Goal: Information Seeking & Learning: Learn about a topic

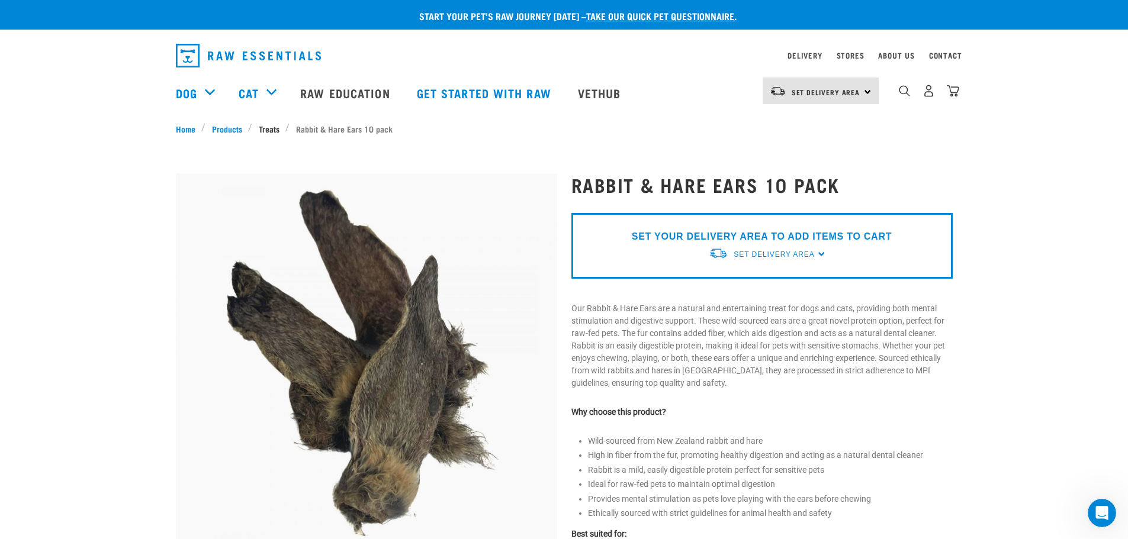
click at [266, 129] on link "Treats" at bounding box center [268, 129] width 33 height 12
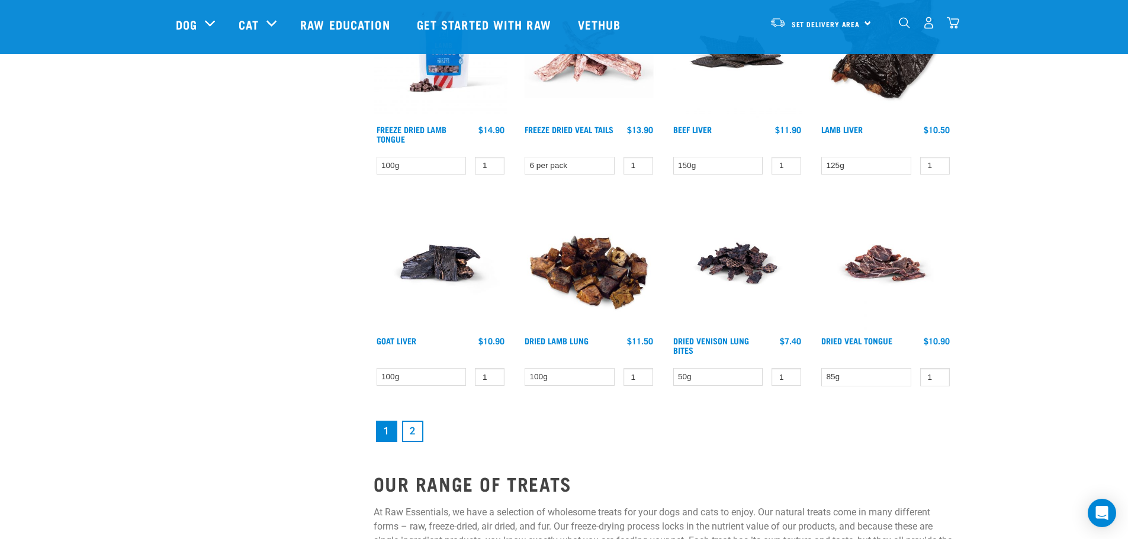
scroll to position [1480, 0]
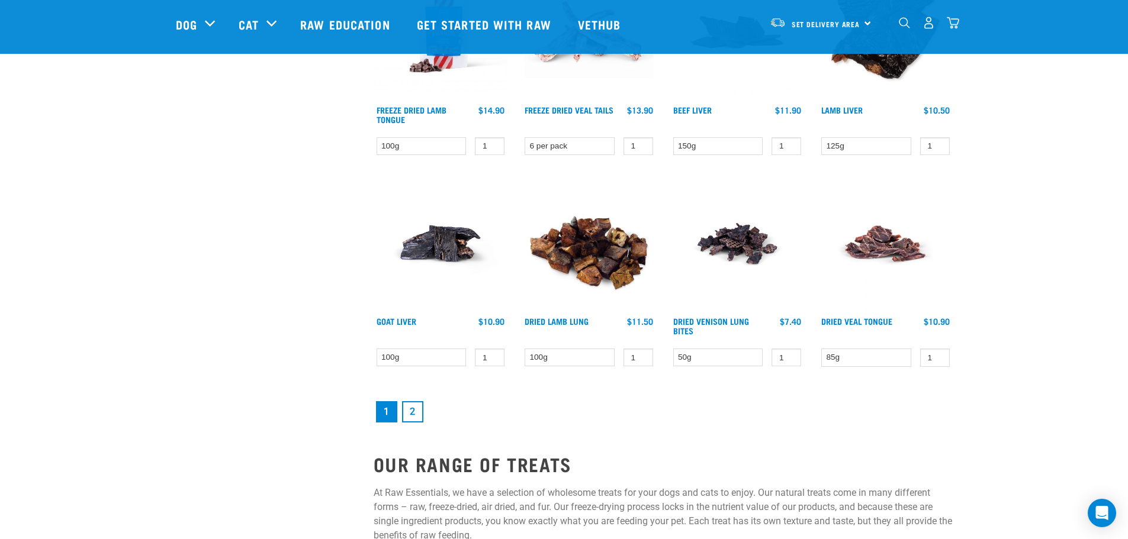
click at [415, 411] on link "2" at bounding box center [412, 411] width 21 height 21
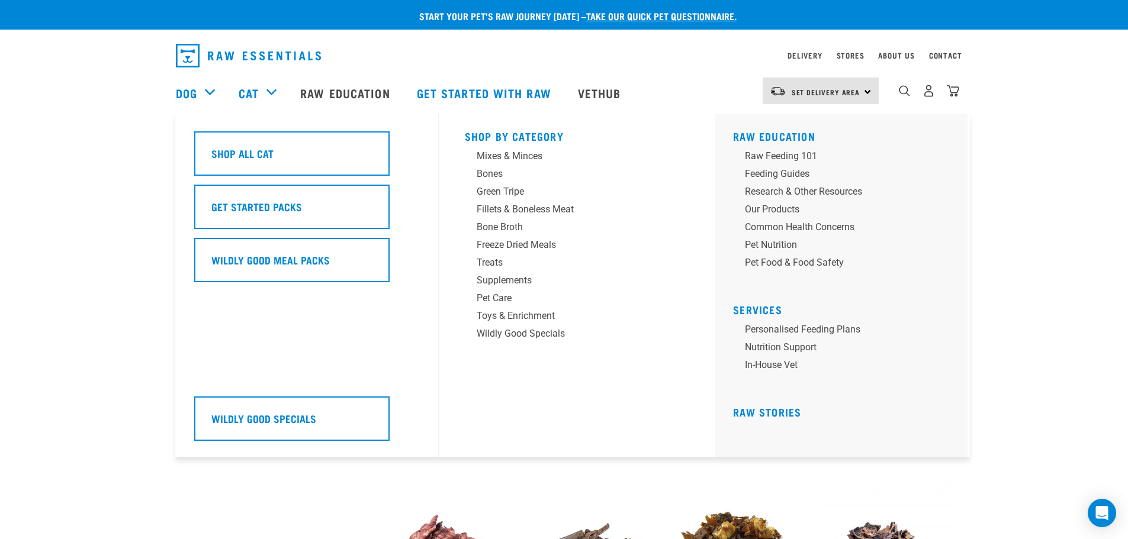
click at [269, 91] on div "Cat" at bounding box center [264, 92] width 50 height 47
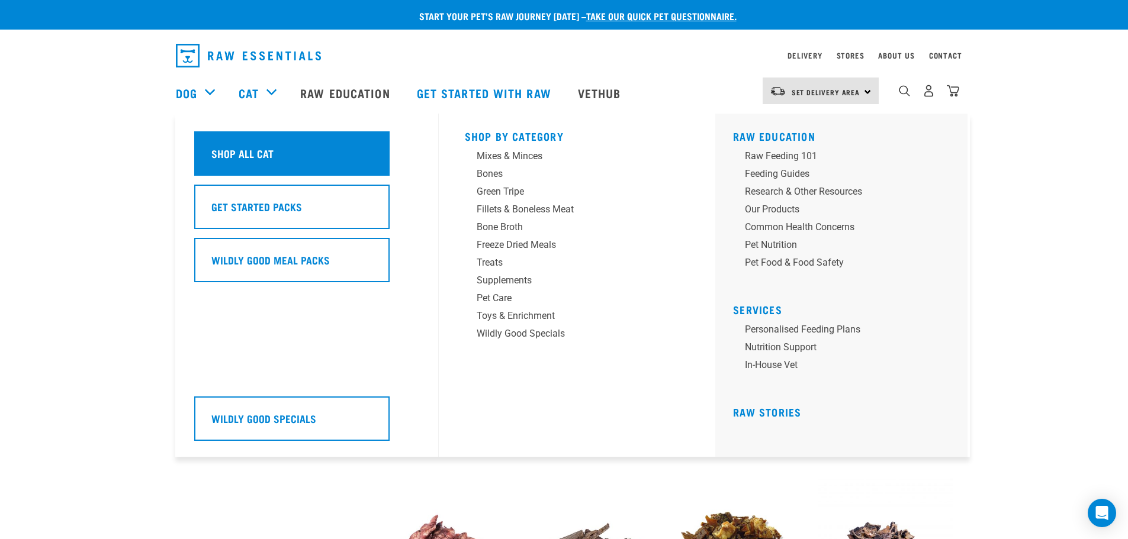
click at [262, 146] on h5 "Shop All Cat" at bounding box center [242, 153] width 62 height 15
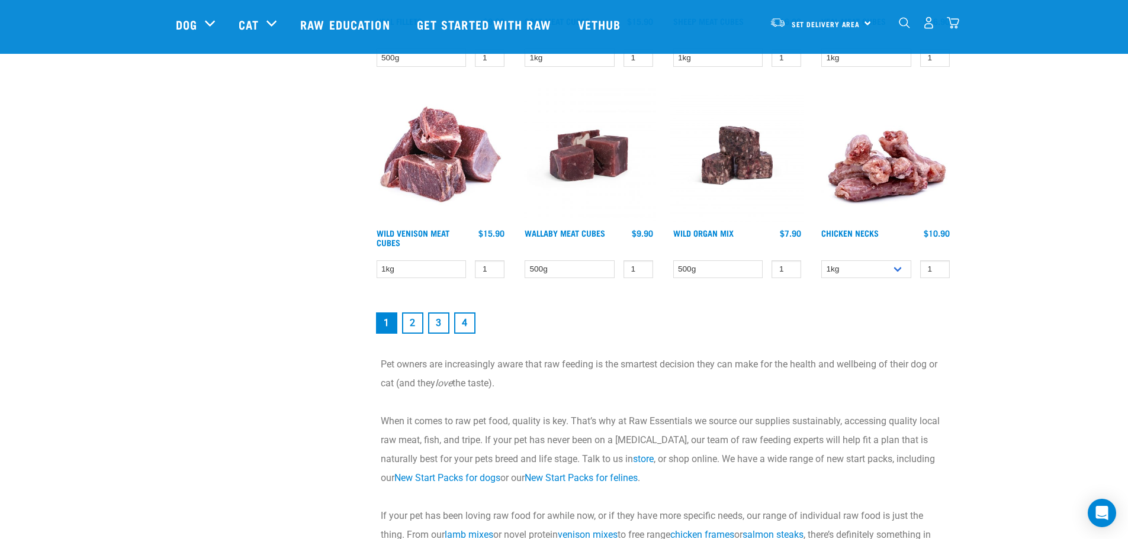
scroll to position [1657, 0]
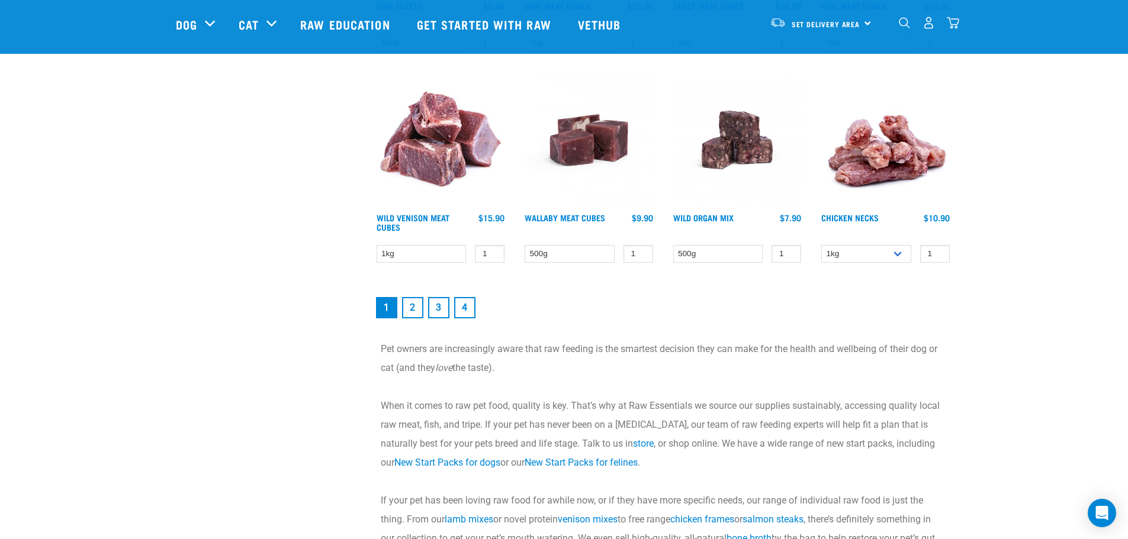
click at [413, 308] on link "2" at bounding box center [412, 307] width 21 height 21
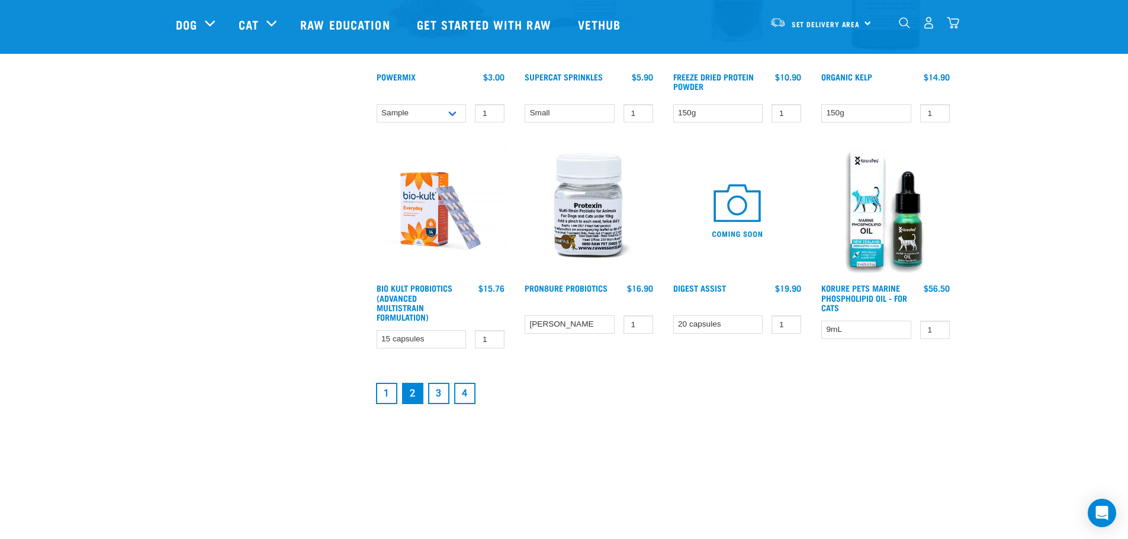
scroll to position [1539, 0]
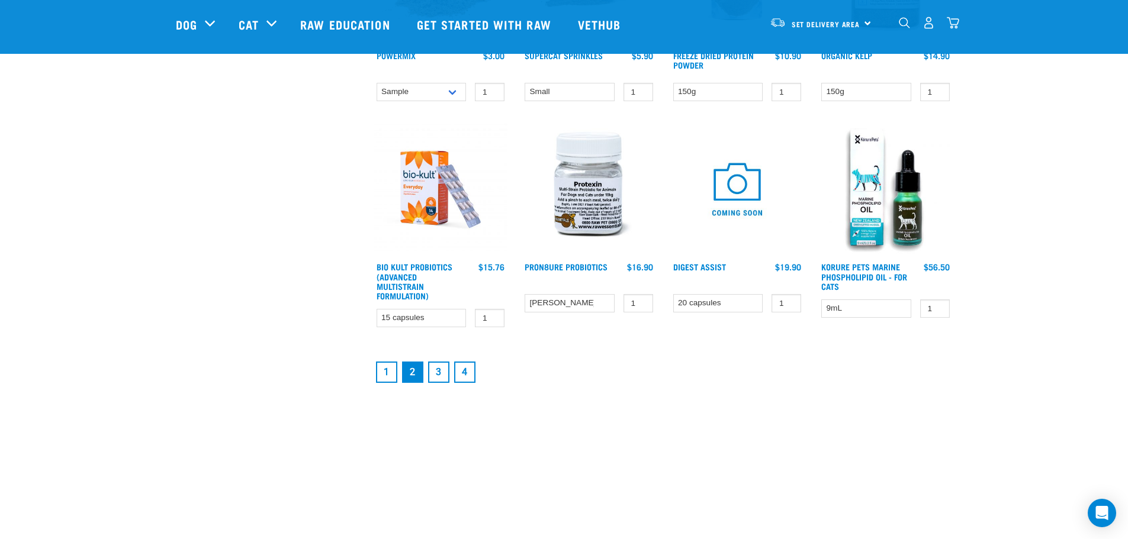
click at [439, 372] on link "3" at bounding box center [438, 372] width 21 height 21
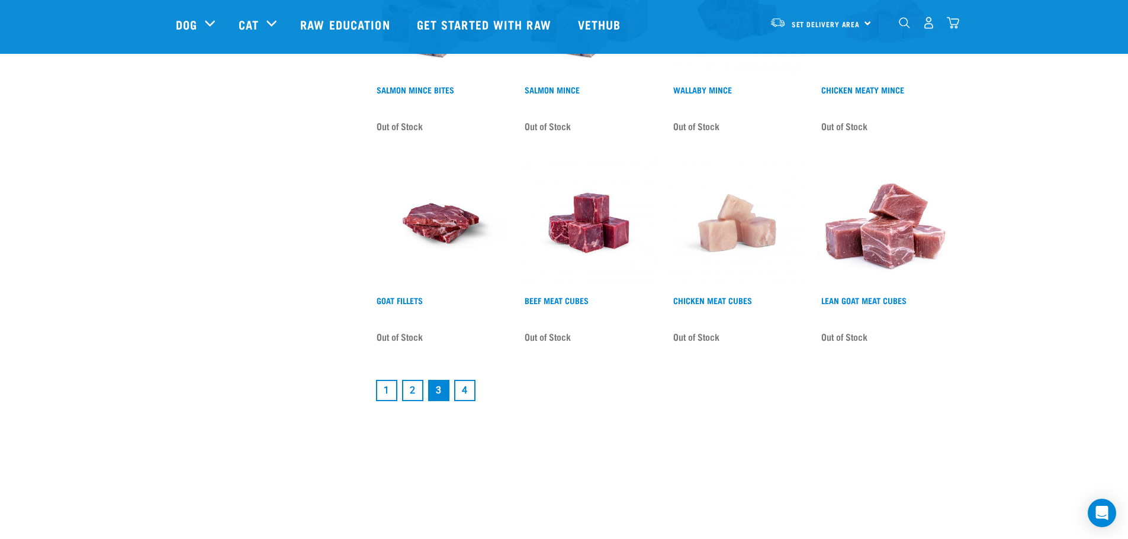
scroll to position [1539, 0]
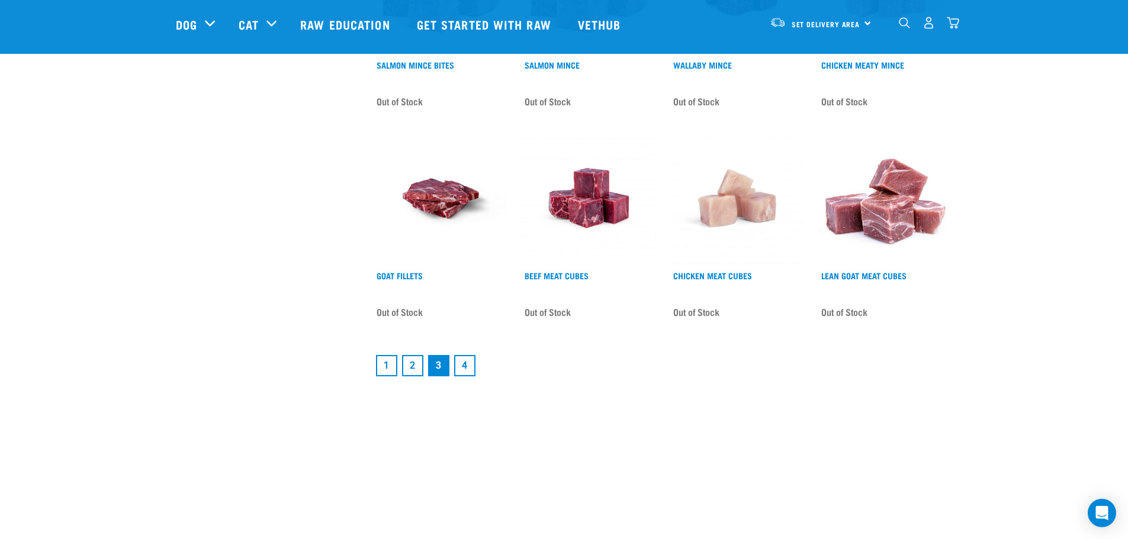
click at [468, 355] on link "4" at bounding box center [464, 365] width 21 height 21
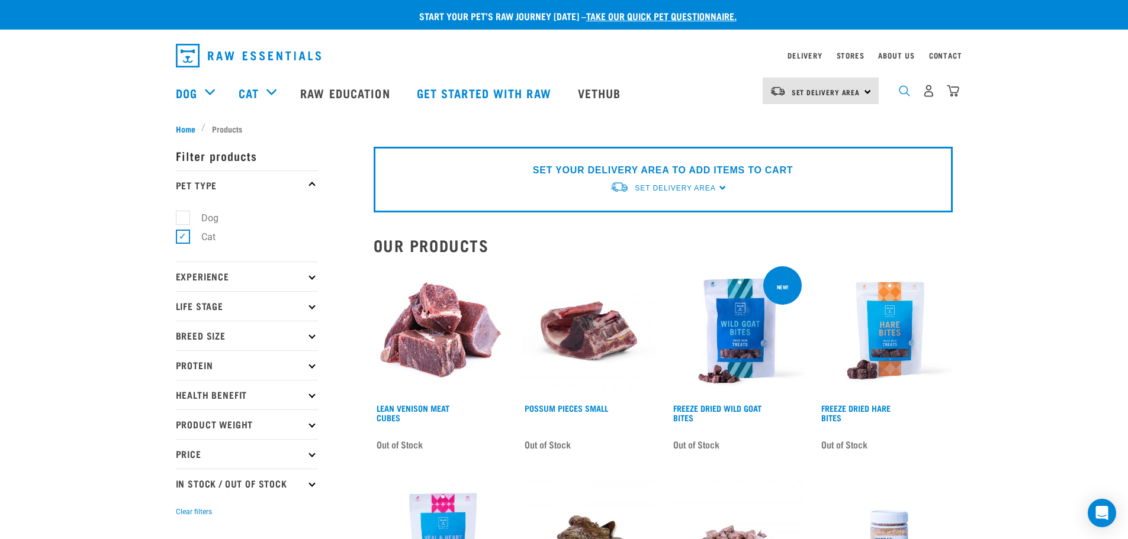
click at [903, 94] on img "dropdown navigation" at bounding box center [904, 90] width 11 height 11
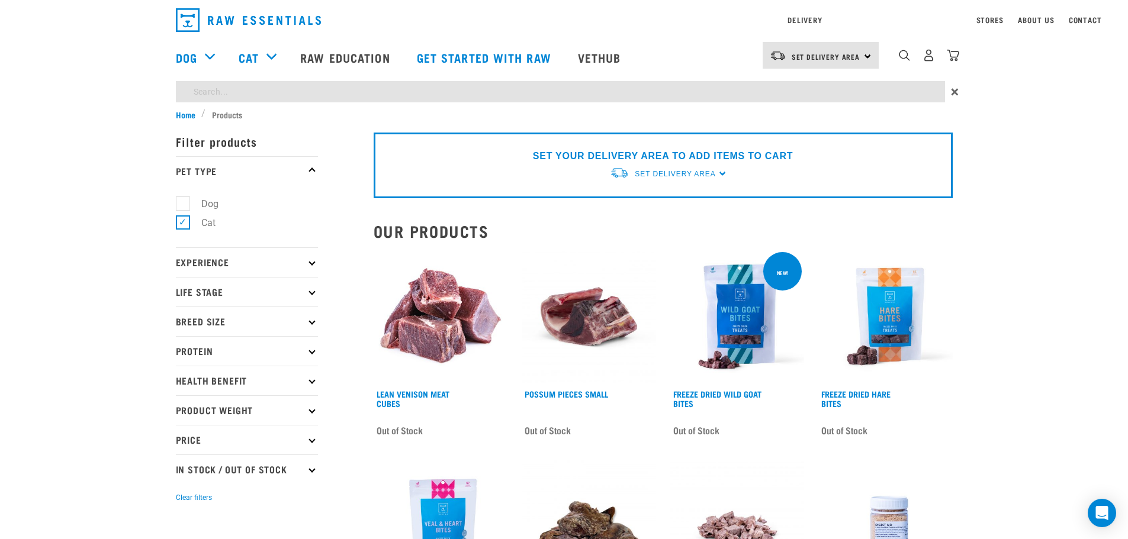
type input "rabbit ears"
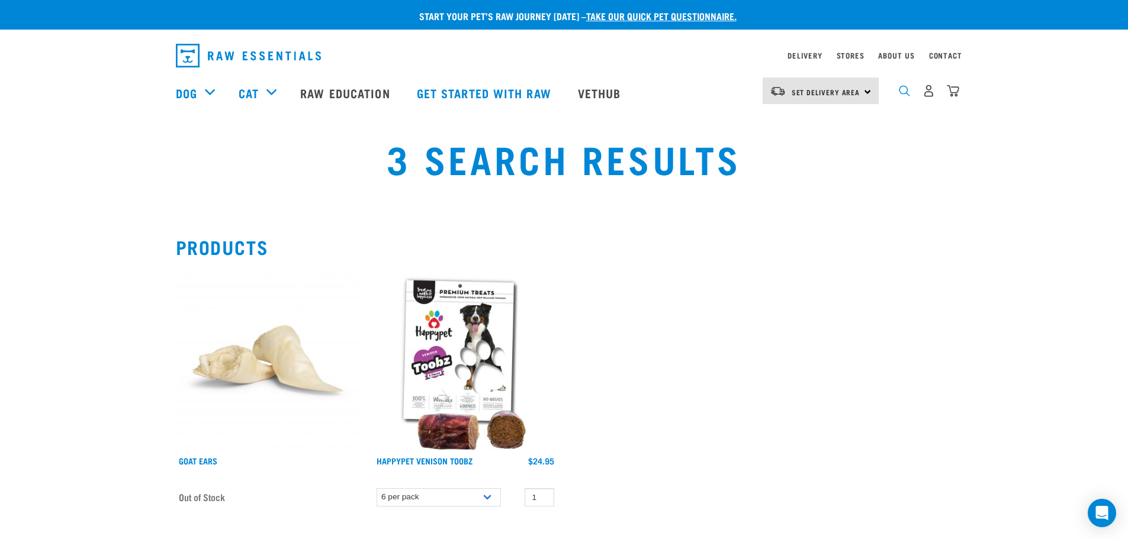
click at [902, 94] on img "dropdown navigation" at bounding box center [904, 90] width 11 height 11
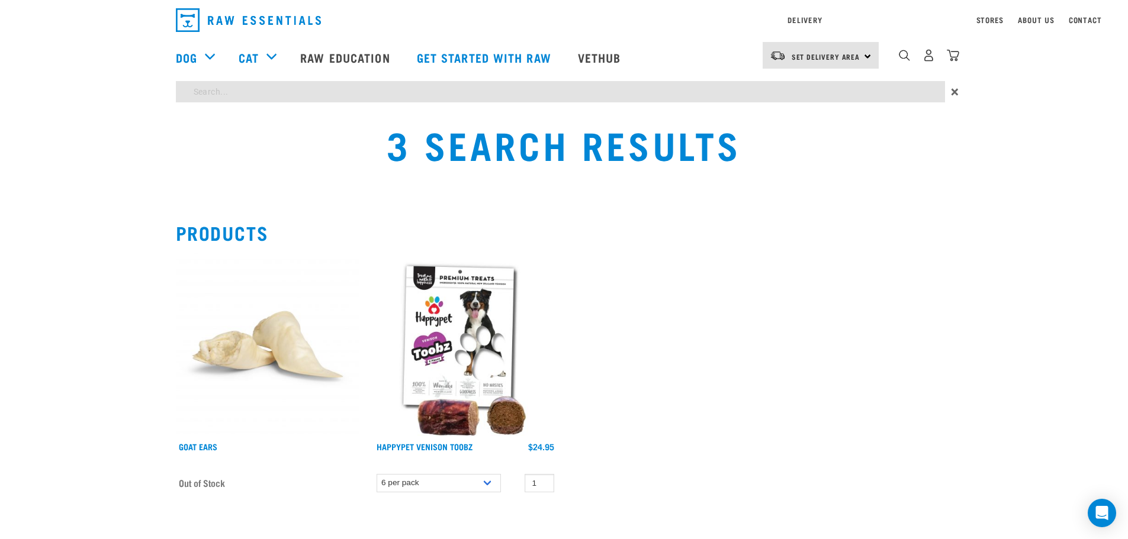
click at [217, 123] on div "Start your pet’s raw journey today – take our quick pet questionnaire. Delivery…" at bounding box center [564, 544] width 1128 height 1088
type input "rabbit"
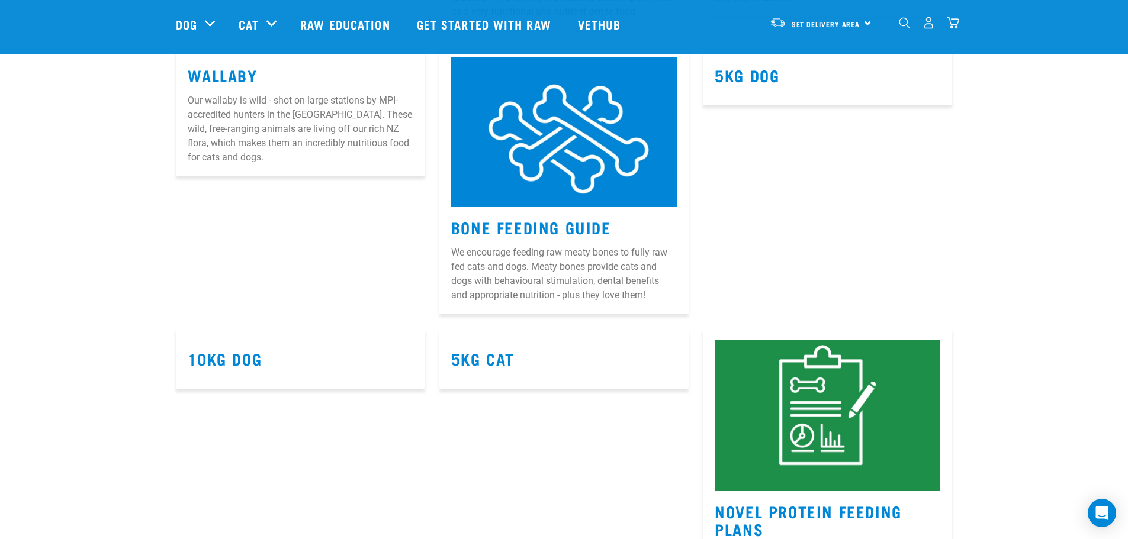
scroll to position [3611, 0]
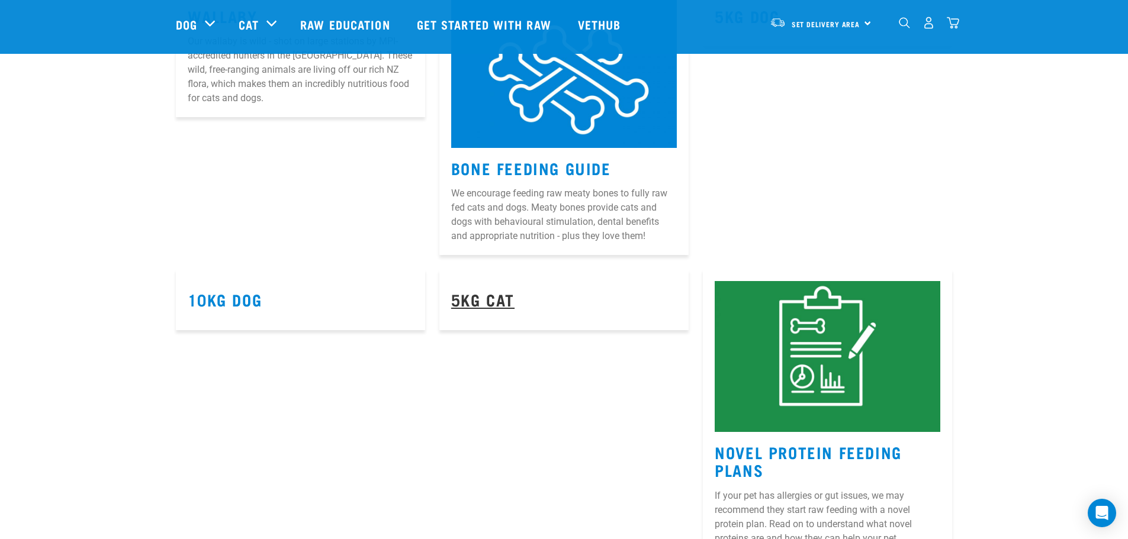
click at [493, 299] on link "5kg Cat" at bounding box center [482, 299] width 63 height 9
